Goal: Ask a question

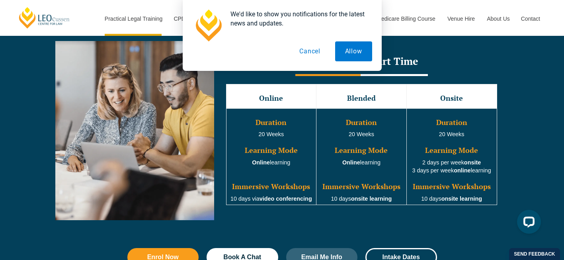
scroll to position [732, 0]
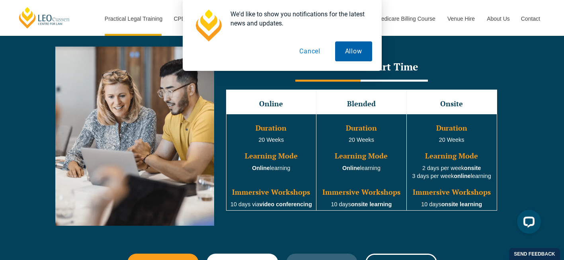
click at [349, 54] on button "Allow" at bounding box center [353, 51] width 37 height 20
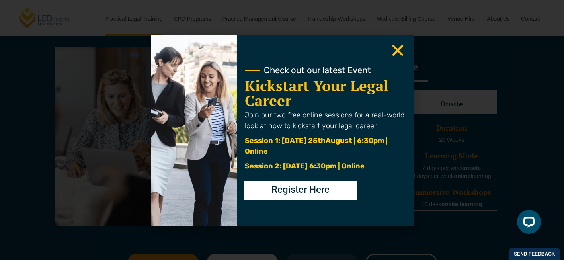
click at [314, 193] on span "Register Here" at bounding box center [300, 190] width 58 height 10
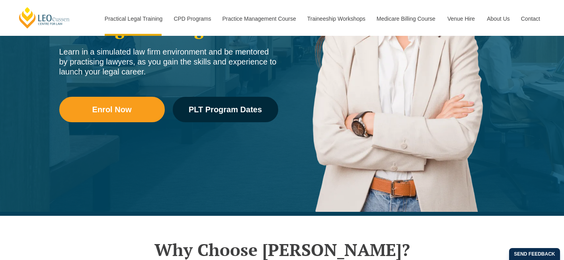
scroll to position [142, 0]
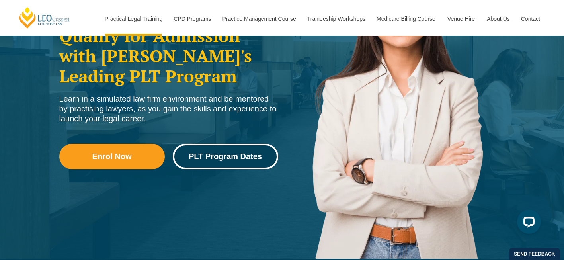
click at [231, 149] on link "PLT Program Dates" at bounding box center [225, 156] width 105 height 25
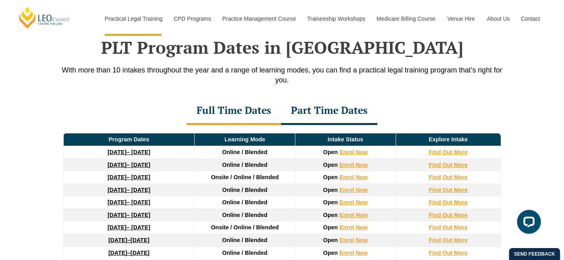
scroll to position [1049, 0]
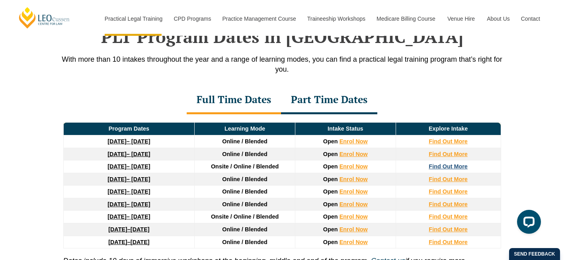
click at [438, 169] on strong "Find Out More" at bounding box center [447, 166] width 39 height 6
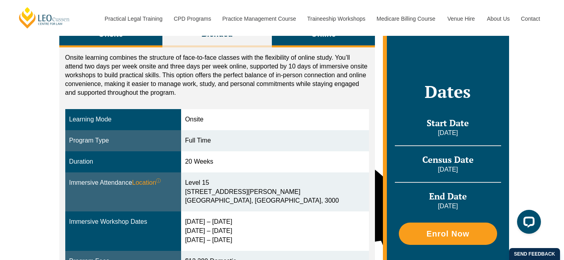
scroll to position [119, 0]
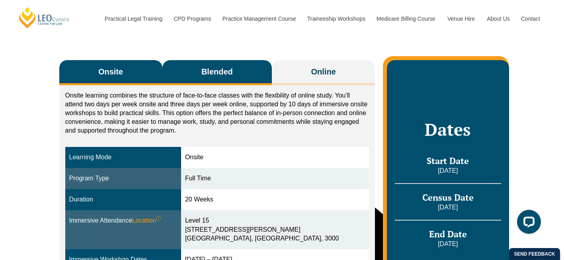
click at [218, 71] on span "Blended" at bounding box center [216, 71] width 31 height 11
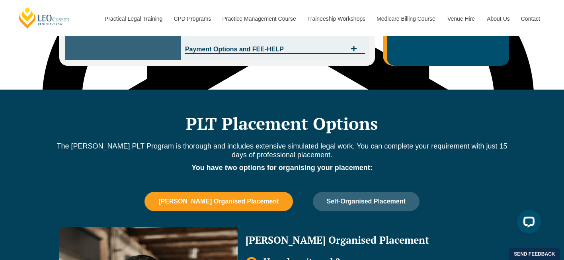
scroll to position [468, 0]
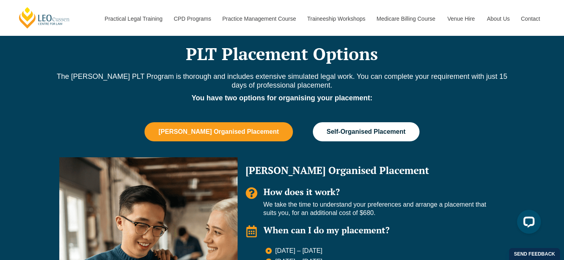
click at [335, 130] on span "Self-Organised Placement" at bounding box center [366, 131] width 79 height 7
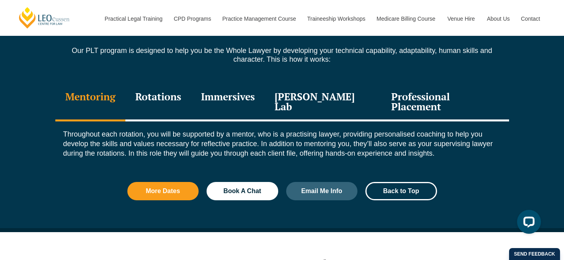
scroll to position [865, 0]
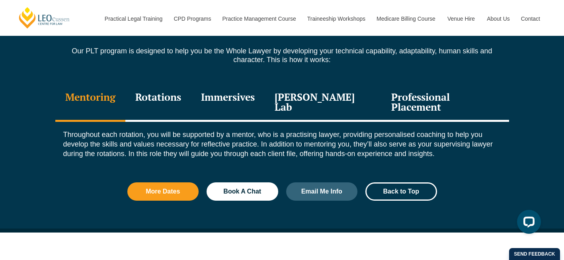
click at [403, 98] on div "Professional Placement" at bounding box center [444, 103] width 127 height 38
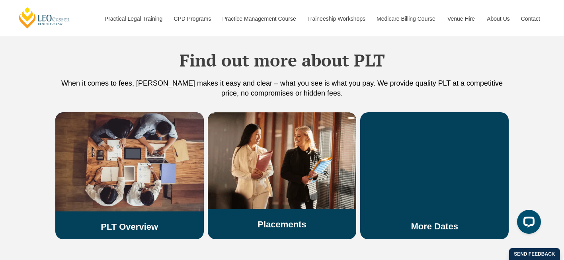
scroll to position [1516, 0]
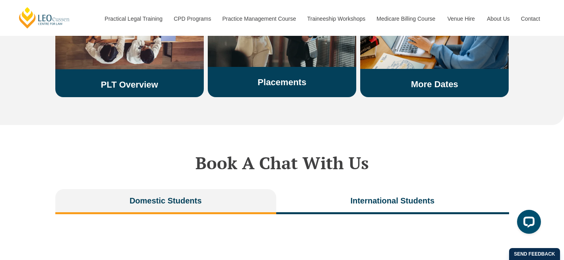
click at [275, 72] on div "Placements" at bounding box center [282, 32] width 148 height 125
click at [278, 77] on link "Placements" at bounding box center [281, 82] width 49 height 10
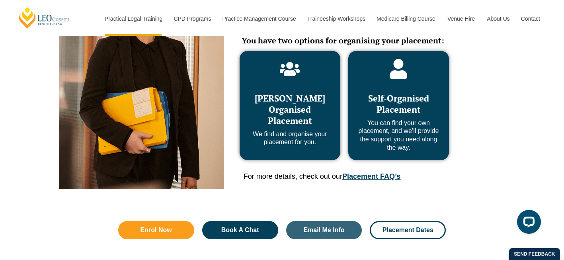
scroll to position [468, 0]
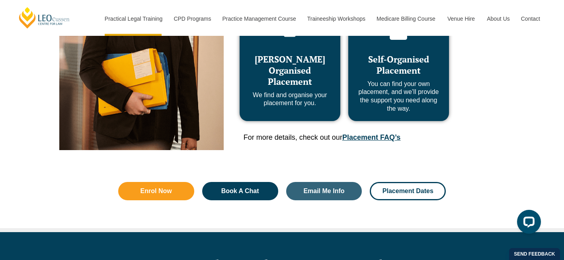
click at [372, 141] on link "Placement FAQ’s" at bounding box center [371, 137] width 58 height 8
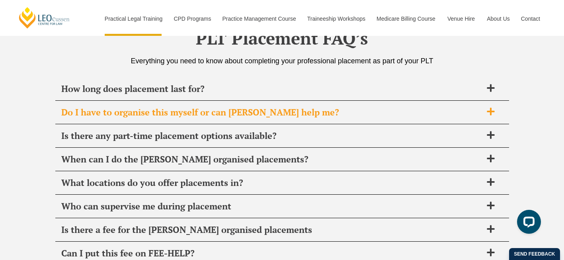
scroll to position [2812, 0]
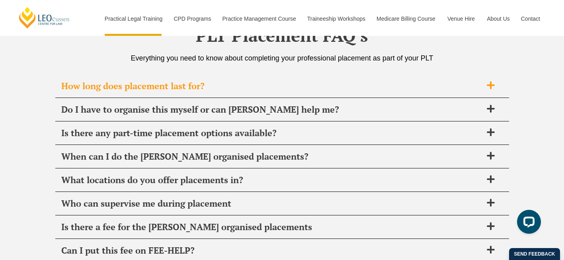
click at [103, 81] on span "How long does placement last for?" at bounding box center [271, 85] width 421 height 11
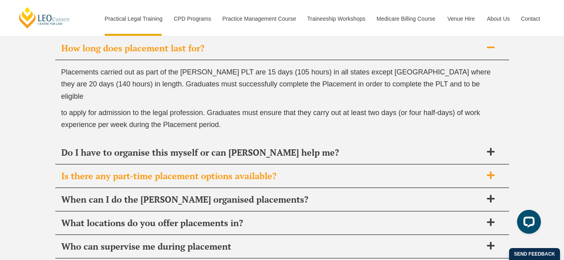
scroll to position [2856, 0]
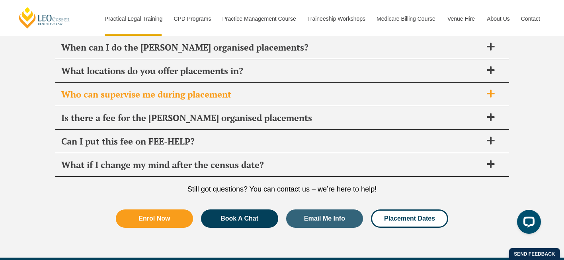
click at [147, 89] on span "Who can supervise me during placement" at bounding box center [271, 94] width 421 height 11
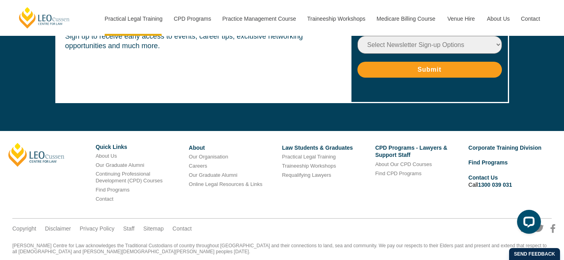
scroll to position [3365, 0]
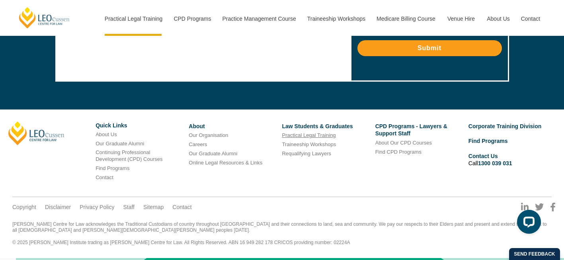
click at [310, 136] on link "Practical Legal Training" at bounding box center [309, 135] width 54 height 6
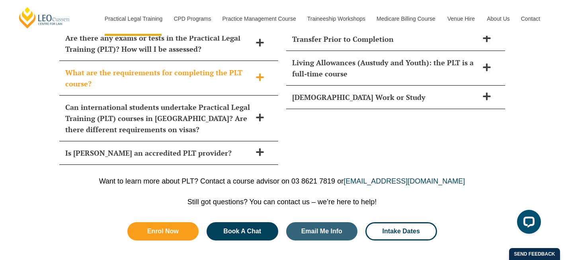
scroll to position [3915, 0]
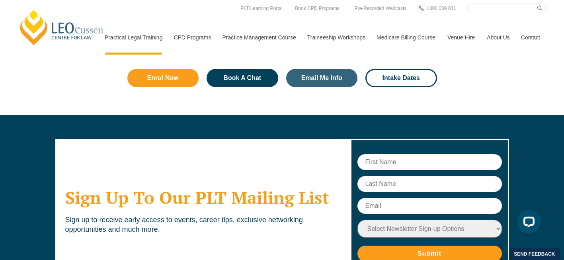
click at [531, 23] on link "Contact" at bounding box center [530, 37] width 31 height 34
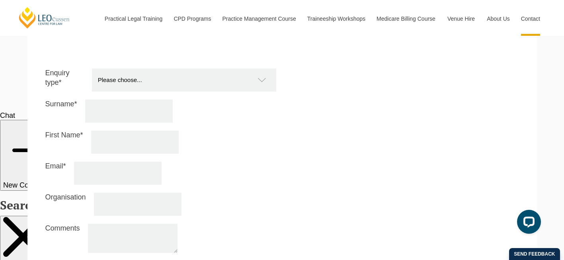
scroll to position [664, 0]
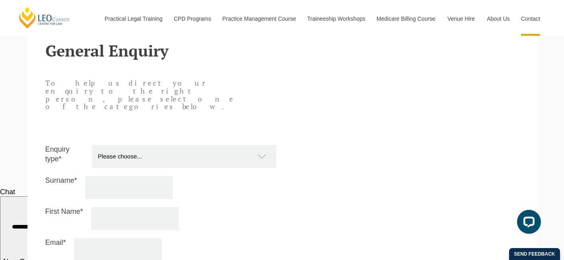
click at [136, 145] on select "Please choose... Practical Training Course (Onsite and Online) Supervised Legal…" at bounding box center [188, 156] width 192 height 23
select select "PTC Onsite and Online"
click at [127, 176] on input "Surname*" at bounding box center [129, 187] width 88 height 23
type input "[PERSON_NAME]"
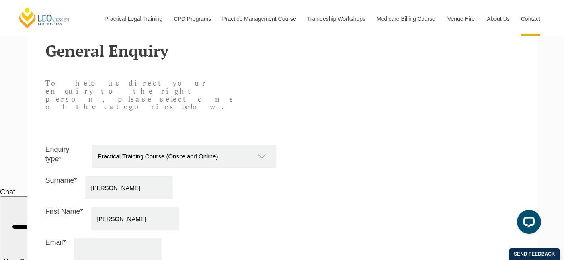
type input "[EMAIL_ADDRESS][DOMAIN_NAME]"
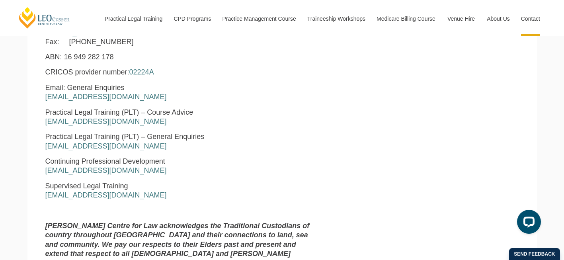
scroll to position [374, 0]
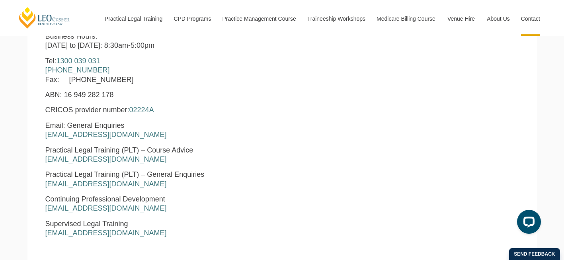
click at [107, 184] on link "[EMAIL_ADDRESS][DOMAIN_NAME]" at bounding box center [105, 184] width 121 height 8
